Goal: Find specific page/section: Find specific page/section

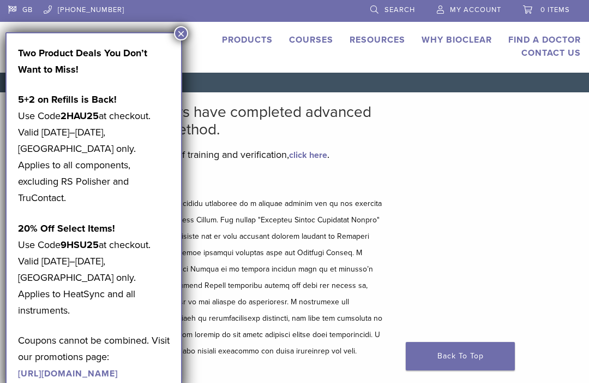
click at [181, 35] on button "×" at bounding box center [181, 33] width 14 height 14
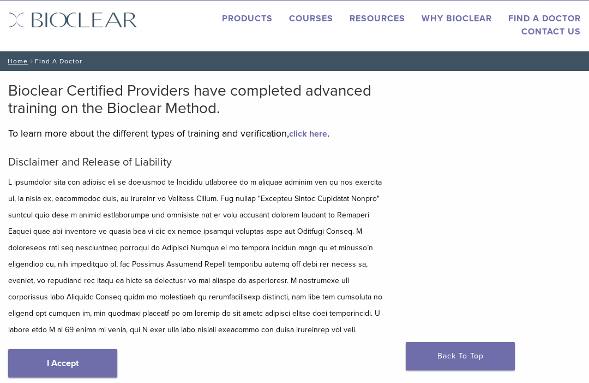
click at [57, 361] on link "I Accept" at bounding box center [62, 363] width 109 height 28
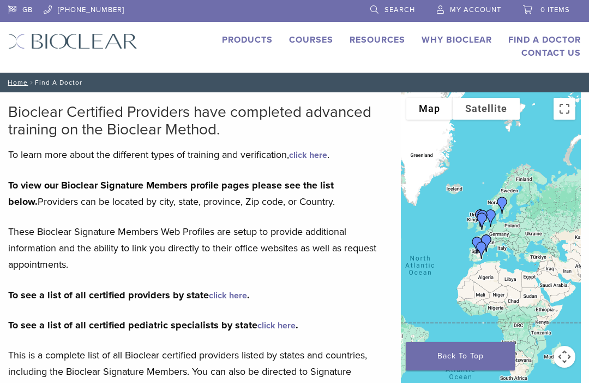
click at [258, 43] on link "Products" at bounding box center [247, 39] width 51 height 11
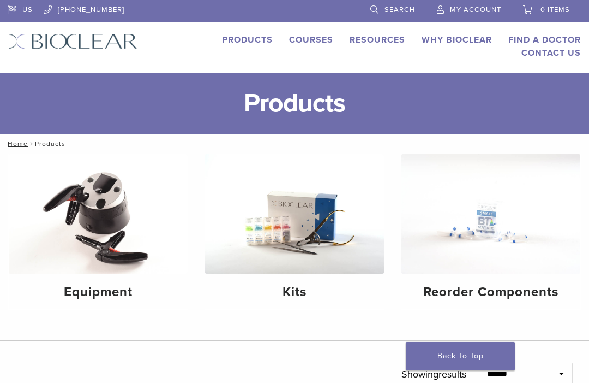
click at [456, 44] on link "Why Bioclear" at bounding box center [457, 39] width 70 height 11
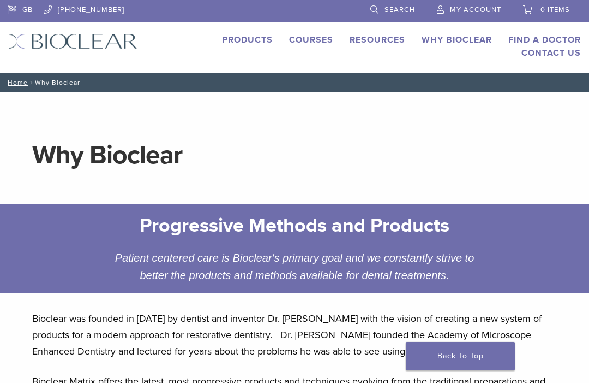
click at [557, 37] on link "Find A Doctor" at bounding box center [545, 39] width 73 height 11
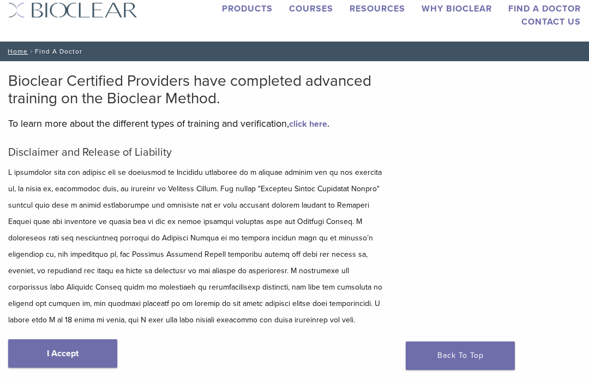
scroll to position [31, 0]
click at [50, 349] on link "I Accept" at bounding box center [62, 353] width 109 height 28
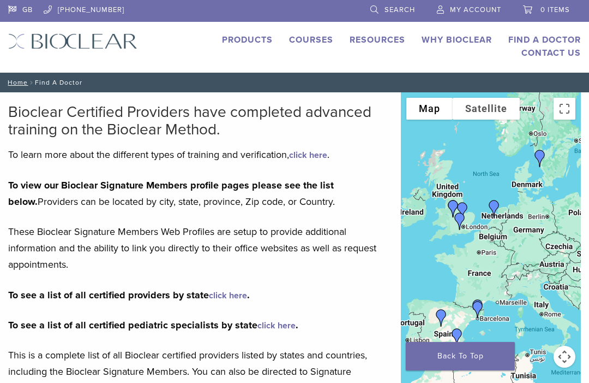
click at [565, 356] on button "Map camera controls" at bounding box center [565, 356] width 22 height 22
click at [539, 328] on button "Zoom in" at bounding box center [538, 329] width 22 height 22
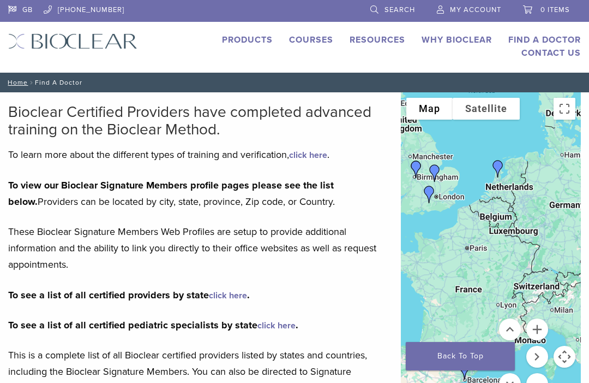
click at [534, 330] on button "Zoom in" at bounding box center [538, 329] width 22 height 22
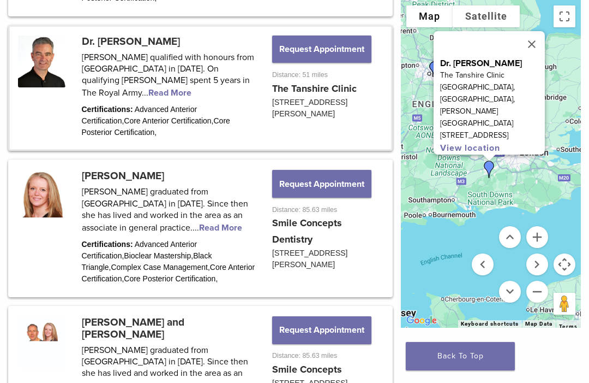
scroll to position [789, 0]
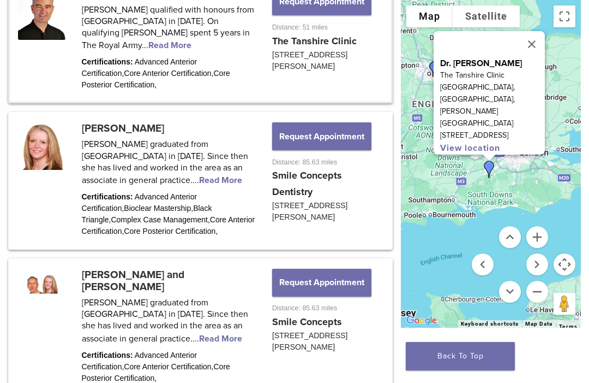
click at [536, 57] on button "Close" at bounding box center [532, 44] width 26 height 26
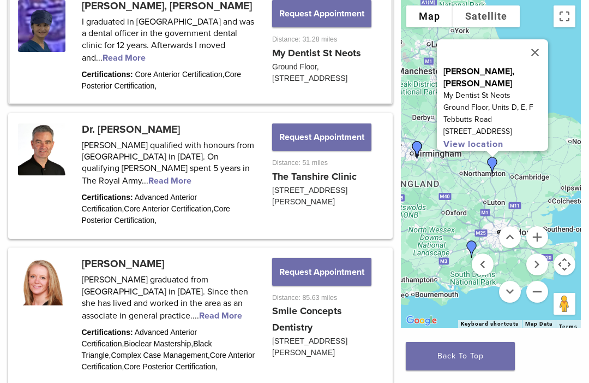
scroll to position [635, 0]
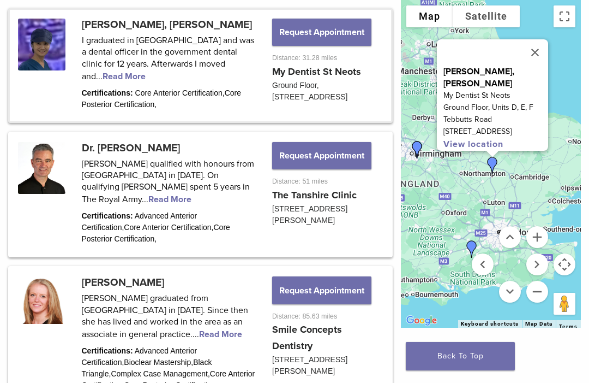
click at [539, 239] on button "Zoom in" at bounding box center [538, 237] width 22 height 22
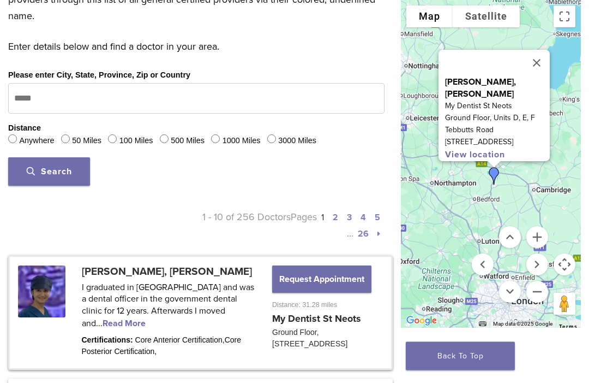
scroll to position [388, 0]
click at [46, 176] on span "Search" at bounding box center [49, 171] width 45 height 11
type input "********"
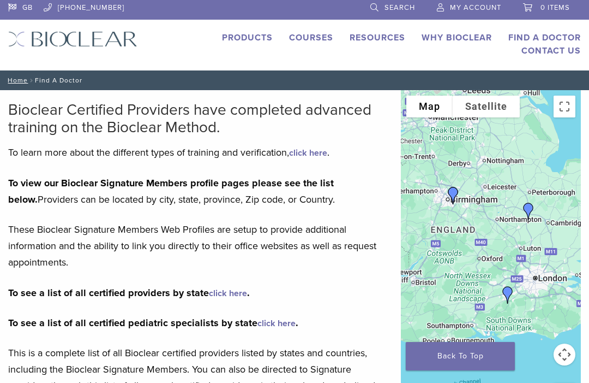
scroll to position [1, 0]
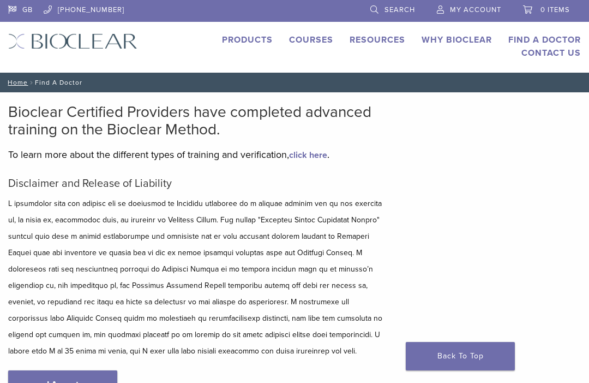
scroll to position [58, 0]
